Goal: Task Accomplishment & Management: Complete application form

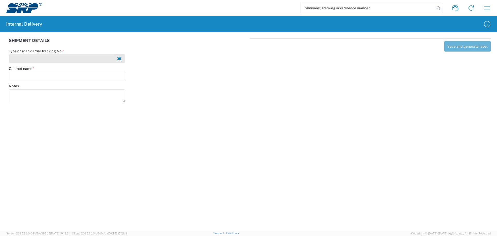
click at [11, 59] on input "Type or scan carrier tracking No. *" at bounding box center [67, 58] width 117 height 8
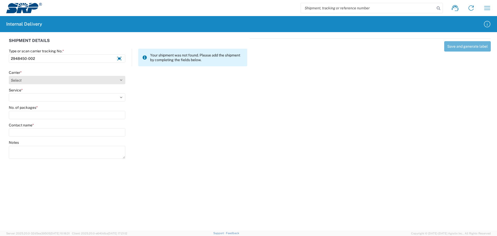
type input "2948450-002"
click at [20, 80] on select "Select Amazon Logistics ATI Trucking BC Dimerco Logistics Empire Southwest FedE…" at bounding box center [67, 80] width 117 height 8
select select "18714"
click at [9, 76] on select "Select Amazon Logistics ATI Trucking BC Dimerco Logistics Empire Southwest FedE…" at bounding box center [67, 80] width 117 height 8
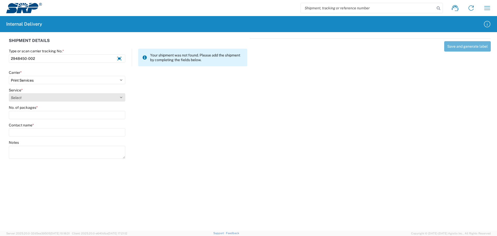
click at [23, 99] on select "Select Ground Inter-office" at bounding box center [67, 97] width 117 height 8
select select "35764"
click at [9, 93] on select "Select Ground Inter-office" at bounding box center [67, 97] width 117 height 8
click at [23, 113] on input "No. of packages *" at bounding box center [67, 115] width 117 height 8
type input "1"
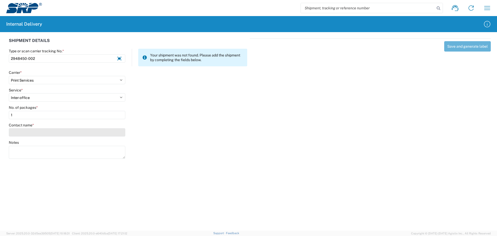
click at [27, 135] on input "Contact name *" at bounding box center [67, 132] width 117 height 8
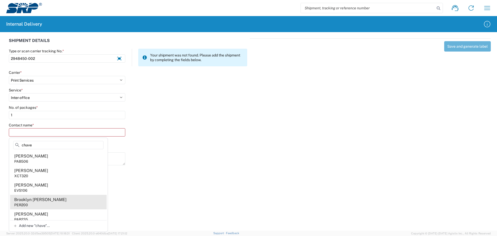
type input "chave"
click at [33, 202] on div "Brooklyn Chavez" at bounding box center [40, 200] width 52 height 6
type input "Brooklyn Chavez"
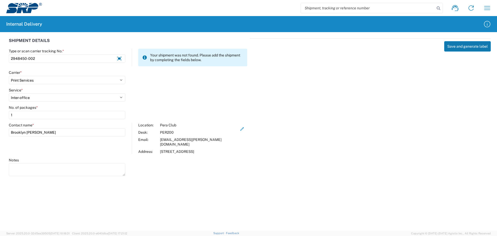
click at [464, 46] on button "Save and generate label" at bounding box center [468, 46] width 47 height 10
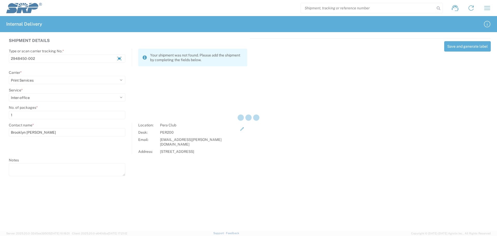
select select
